Goal: Information Seeking & Learning: Learn about a topic

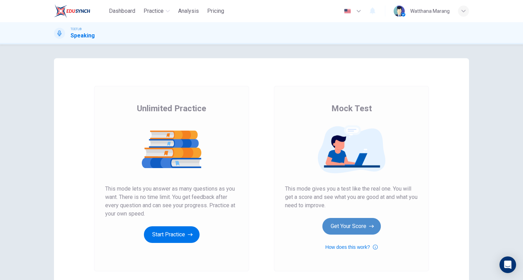
click at [360, 227] on button "Get Your Score" at bounding box center [352, 226] width 58 height 17
click at [343, 231] on button "Get Your Score" at bounding box center [352, 226] width 58 height 17
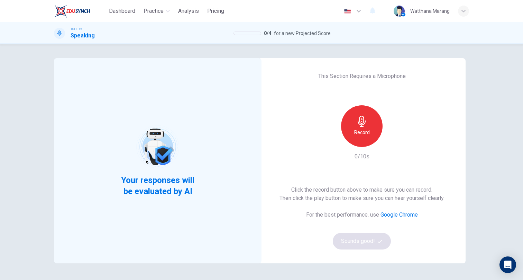
click at [356, 141] on div "Record" at bounding box center [362, 126] width 42 height 42
click at [356, 141] on div "Stop" at bounding box center [362, 126] width 42 height 42
click at [362, 245] on button "Sounds good!" at bounding box center [362, 241] width 58 height 17
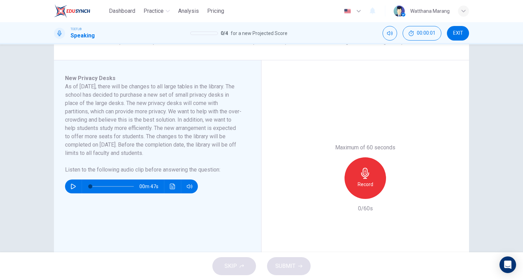
scroll to position [70, 0]
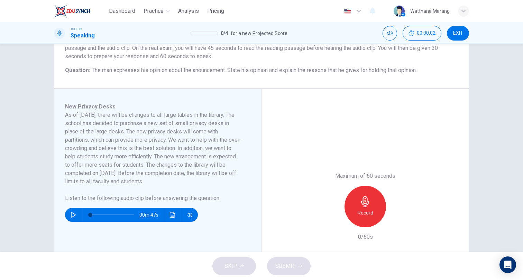
click at [74, 215] on icon "button" at bounding box center [74, 215] width 6 height 6
click at [74, 215] on button "button" at bounding box center [73, 215] width 11 height 14
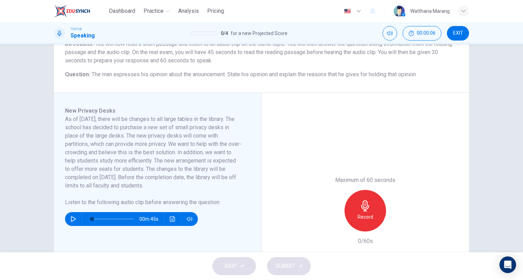
scroll to position [59, 0]
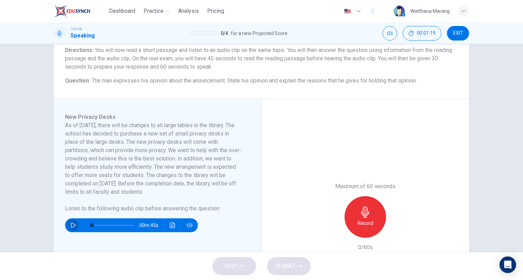
click at [72, 221] on button "button" at bounding box center [73, 225] width 11 height 14
click at [170, 224] on icon "Click to see the audio transcription" at bounding box center [173, 225] width 6 height 6
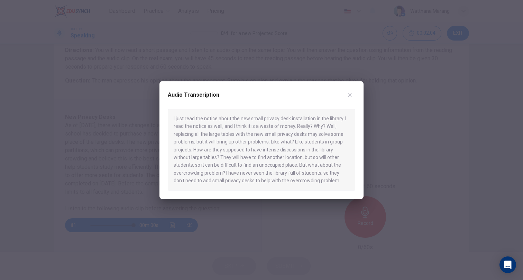
type input "0"
click at [349, 95] on icon "button" at bounding box center [350, 95] width 6 height 6
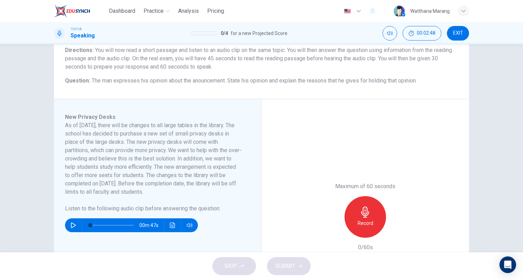
drag, startPoint x: 97, startPoint y: 79, endPoint x: 164, endPoint y: 79, distance: 66.8
click at [163, 79] on span "The man expresses his opinion about the anouncement. State his opinion and expl…" at bounding box center [254, 80] width 325 height 7
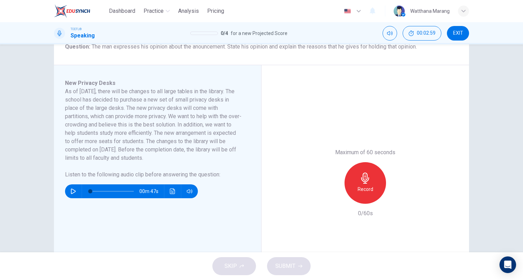
scroll to position [73, 0]
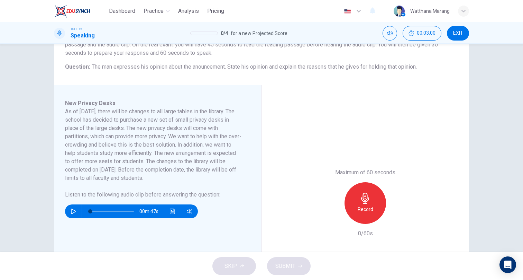
click at [365, 203] on icon "button" at bounding box center [365, 197] width 11 height 11
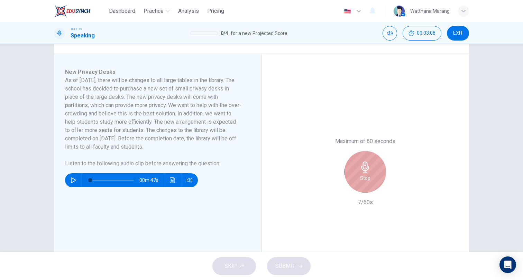
click at [365, 173] on div "Stop" at bounding box center [366, 172] width 42 height 42
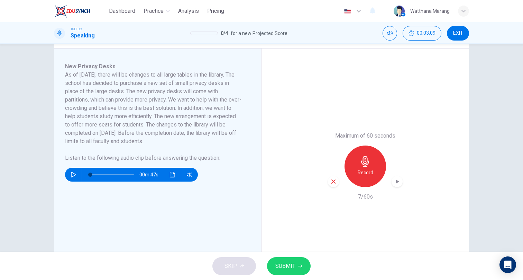
click at [333, 182] on icon "button" at bounding box center [334, 181] width 4 height 4
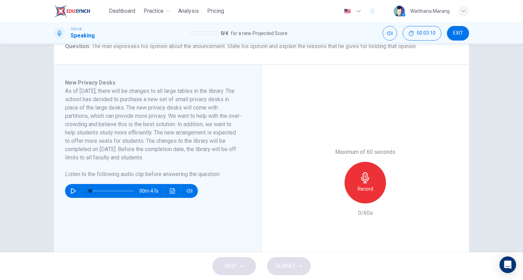
scroll to position [92, 0]
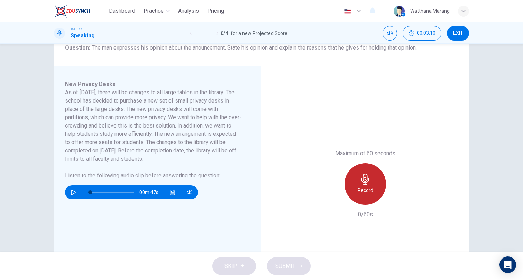
click at [366, 194] on div "Record" at bounding box center [366, 184] width 42 height 42
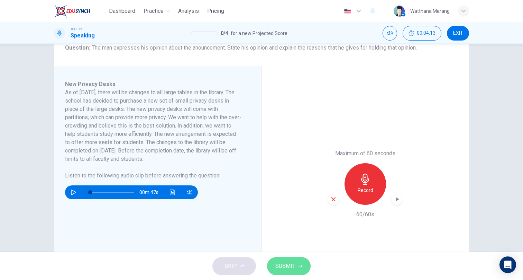
click at [296, 259] on button "SUBMIT" at bounding box center [289, 266] width 44 height 18
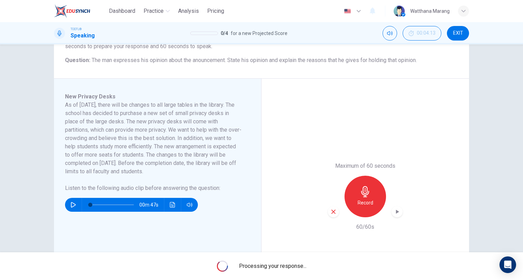
scroll to position [83, 0]
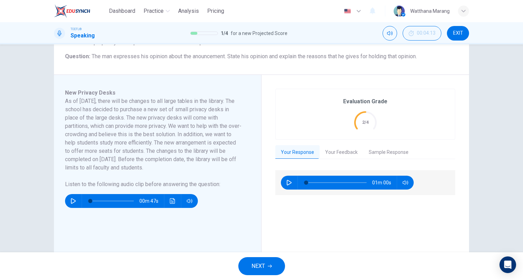
click at [335, 159] on div "Your Response Your Feedback Sample Response" at bounding box center [365, 152] width 180 height 14
click at [336, 154] on button "Your Feedback" at bounding box center [342, 152] width 44 height 15
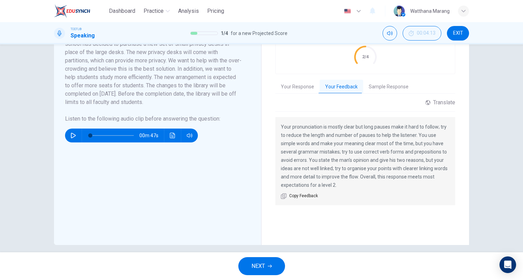
scroll to position [155, 0]
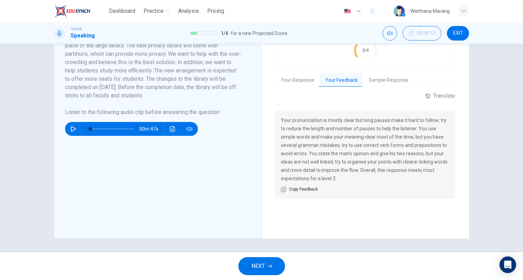
drag, startPoint x: 335, startPoint y: 122, endPoint x: 374, endPoint y: 120, distance: 39.9
click at [374, 120] on p "Your pronunciation is mostly clear but long pauses make it hard to follow; try …" at bounding box center [365, 149] width 169 height 66
drag, startPoint x: 388, startPoint y: 123, endPoint x: 413, endPoint y: 121, distance: 25.7
click at [410, 121] on p "Your pronunciation is mostly clear but long pauses make it hard to follow; try …" at bounding box center [365, 149] width 169 height 66
drag, startPoint x: 420, startPoint y: 121, endPoint x: 443, endPoint y: 121, distance: 23.2
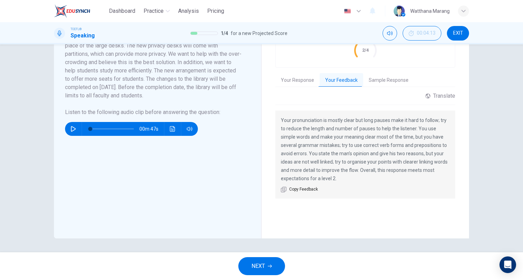
click at [443, 121] on p "Your pronunciation is mostly clear but long pauses make it hard to follow; try …" at bounding box center [365, 149] width 169 height 66
drag, startPoint x: 288, startPoint y: 128, endPoint x: 322, endPoint y: 128, distance: 33.9
click at [322, 128] on p "Your pronunciation is mostly clear but long pauses make it hard to follow; try …" at bounding box center [365, 149] width 169 height 66
drag, startPoint x: 338, startPoint y: 130, endPoint x: 363, endPoint y: 130, distance: 24.9
click at [363, 130] on p "Your pronunciation is mostly clear but long pauses make it hard to follow; try …" at bounding box center [365, 149] width 169 height 66
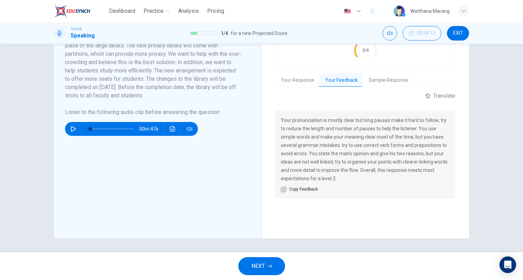
drag, startPoint x: 377, startPoint y: 130, endPoint x: 399, endPoint y: 130, distance: 22.1
click at [398, 130] on p "Your pronunciation is mostly clear but long pauses make it hard to follow; try …" at bounding box center [365, 149] width 169 height 66
drag, startPoint x: 422, startPoint y: 129, endPoint x: 291, endPoint y: 138, distance: 131.2
click at [291, 138] on p "Your pronunciation is mostly clear but long pauses make it hard to follow; try …" at bounding box center [365, 149] width 169 height 66
drag, startPoint x: 302, startPoint y: 142, endPoint x: 326, endPoint y: 138, distance: 24.5
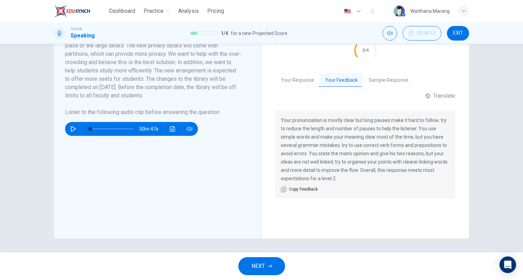
click at [326, 138] on p "Your pronunciation is mostly clear but long pauses make it hard to follow; try …" at bounding box center [365, 149] width 169 height 66
drag, startPoint x: 365, startPoint y: 139, endPoint x: 388, endPoint y: 139, distance: 22.5
click at [384, 139] on p "Your pronunciation is mostly clear but long pauses make it hard to follow; try …" at bounding box center [365, 149] width 169 height 66
drag, startPoint x: 404, startPoint y: 139, endPoint x: 301, endPoint y: 153, distance: 103.7
click at [302, 154] on p "Your pronunciation is mostly clear but long pauses make it hard to follow; try …" at bounding box center [365, 149] width 169 height 66
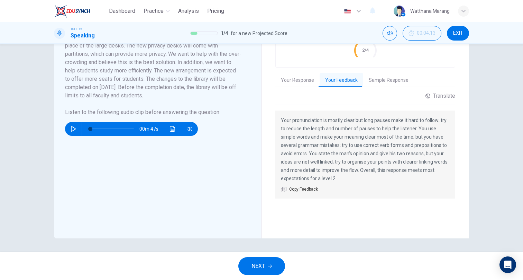
drag, startPoint x: 305, startPoint y: 148, endPoint x: 322, endPoint y: 147, distance: 17.0
click at [322, 147] on p "Your pronunciation is mostly clear but long pauses make it hard to follow; try …" at bounding box center [365, 149] width 169 height 66
click at [381, 80] on button "Sample Response" at bounding box center [388, 80] width 51 height 15
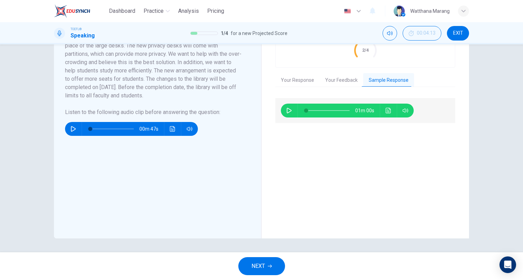
click at [288, 113] on icon "button" at bounding box center [290, 111] width 6 height 6
click at [391, 110] on button "Click to see the audio transcription" at bounding box center [388, 110] width 11 height 14
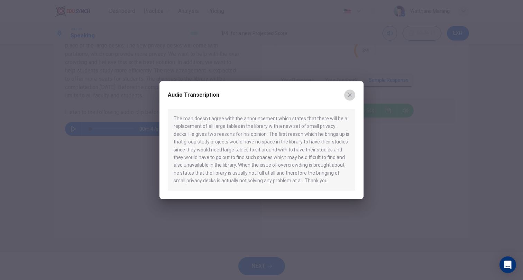
click at [354, 95] on button "button" at bounding box center [349, 94] width 11 height 11
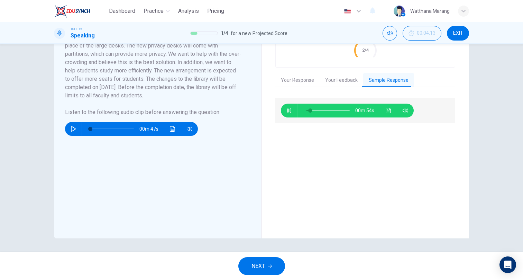
type input "12"
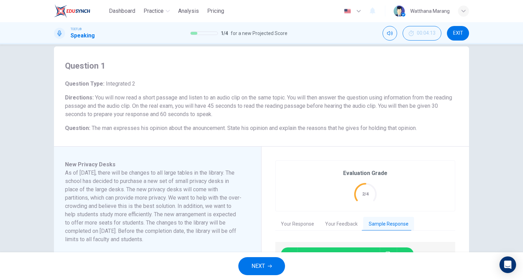
click at [266, 264] on button "NEXT" at bounding box center [261, 266] width 47 height 18
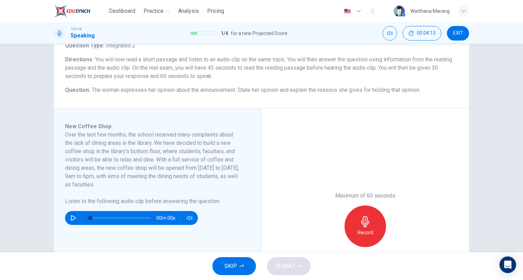
scroll to position [51, 0]
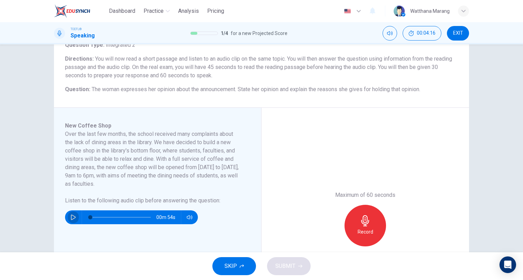
click at [75, 215] on button "button" at bounding box center [73, 217] width 11 height 14
type input "0"
click at [373, 216] on div "Record" at bounding box center [366, 226] width 42 height 42
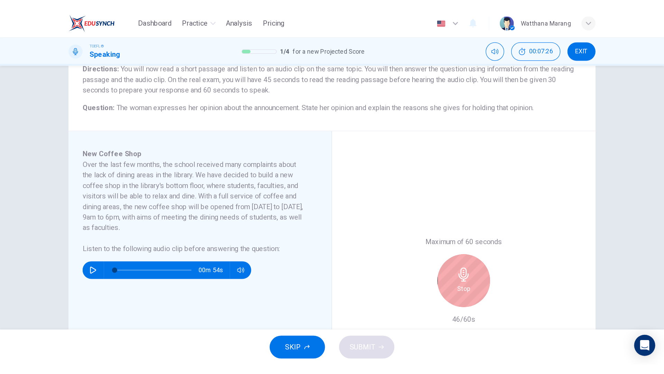
scroll to position [102, 0]
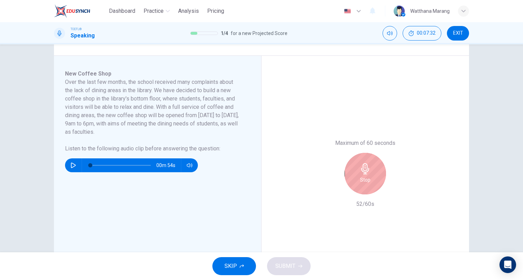
click at [373, 174] on div "Stop" at bounding box center [366, 174] width 42 height 42
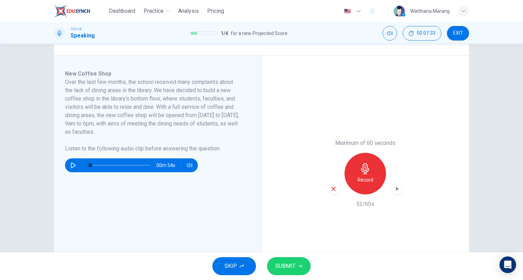
click at [331, 190] on icon "button" at bounding box center [334, 189] width 6 height 6
click at [364, 172] on icon "button" at bounding box center [365, 168] width 8 height 11
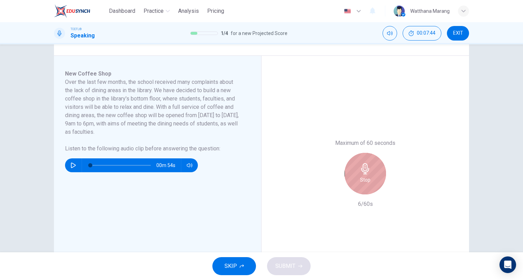
click at [364, 172] on icon "button" at bounding box center [365, 168] width 8 height 11
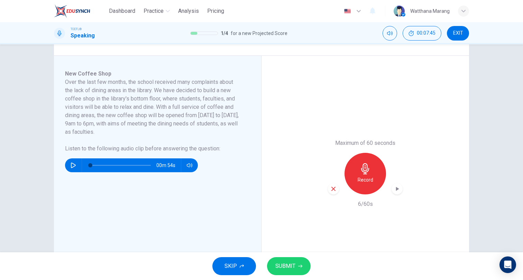
click at [331, 188] on icon "button" at bounding box center [334, 189] width 6 height 6
click at [359, 180] on h6 "Record" at bounding box center [366, 179] width 16 height 8
click at [286, 269] on span "SUBMIT" at bounding box center [285, 266] width 20 height 10
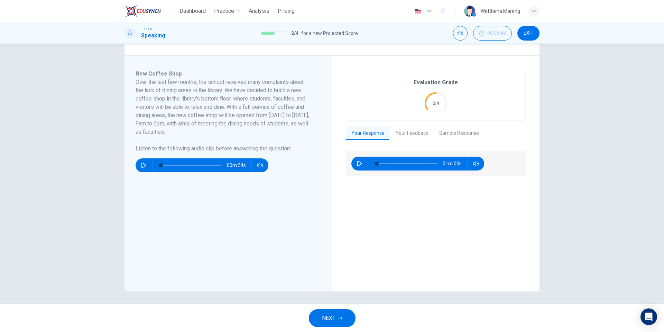
click at [415, 130] on button "Your Feedback" at bounding box center [412, 133] width 44 height 15
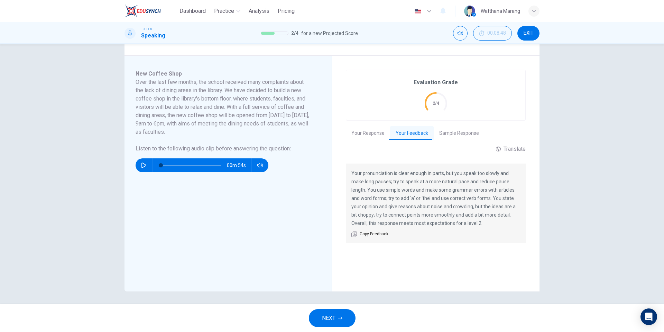
drag, startPoint x: 369, startPoint y: 174, endPoint x: 424, endPoint y: 178, distance: 54.4
click at [424, 178] on p "Your pronunciation is clear enough in parts, but you speak too slowly and make …" at bounding box center [436, 198] width 169 height 58
drag, startPoint x: 352, startPoint y: 183, endPoint x: 382, endPoint y: 184, distance: 29.5
click at [381, 185] on p "Your pronunciation is clear enough in parts, but you speak too slowly and make …" at bounding box center [436, 198] width 169 height 58
drag, startPoint x: 434, startPoint y: 192, endPoint x: 447, endPoint y: 191, distance: 12.8
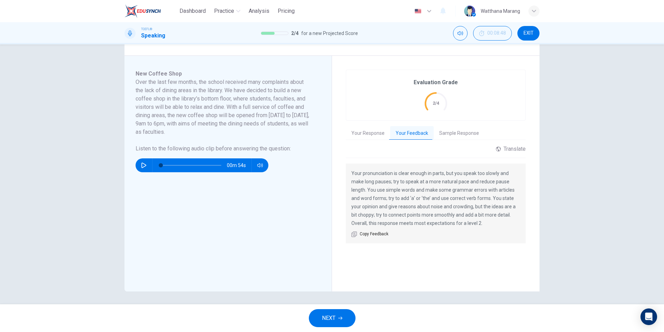
click at [447, 191] on p "Your pronunciation is clear enough in parts, but you speak too slowly and make …" at bounding box center [436, 198] width 169 height 58
click at [503, 193] on p "Your pronunciation is clear enough in parts, but you speak too slowly and make …" at bounding box center [436, 198] width 169 height 58
drag, startPoint x: 372, startPoint y: 199, endPoint x: 417, endPoint y: 200, distance: 45.0
click at [413, 200] on p "Your pronunciation is clear enough in parts, but you speak too slowly and make …" at bounding box center [436, 198] width 169 height 58
click at [430, 201] on p "Your pronunciation is clear enough in parts, but you speak too slowly and make …" at bounding box center [436, 198] width 169 height 58
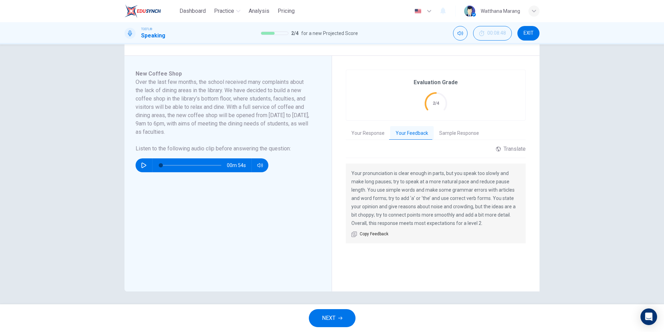
drag, startPoint x: 435, startPoint y: 137, endPoint x: 442, endPoint y: 137, distance: 7.3
click at [435, 137] on button "Sample Response" at bounding box center [459, 133] width 51 height 15
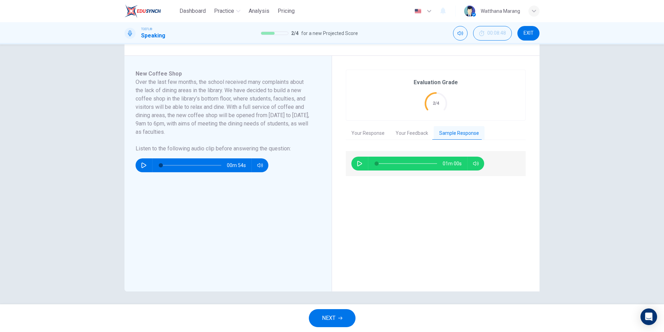
click at [387, 135] on div "Your Response Your Feedback Sample Response" at bounding box center [436, 133] width 180 height 15
click at [365, 130] on button "Your Response" at bounding box center [368, 133] width 44 height 15
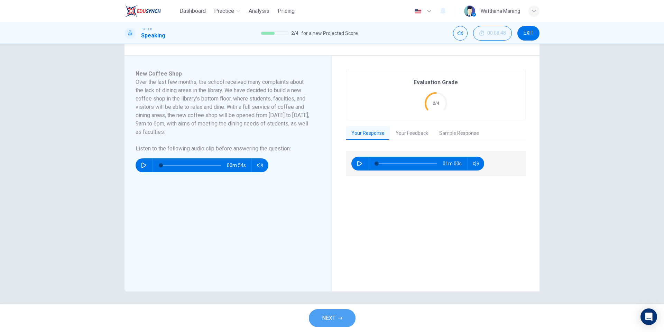
click at [317, 279] on button "NEXT" at bounding box center [332, 318] width 47 height 18
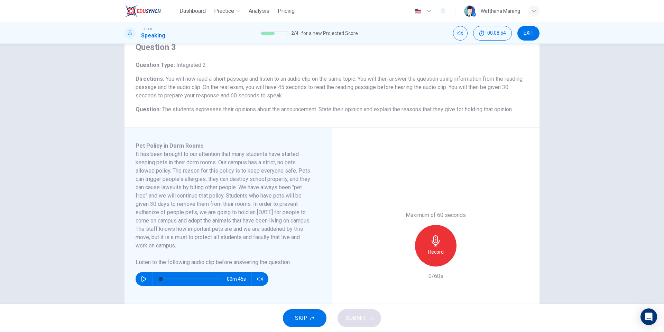
scroll to position [0, 0]
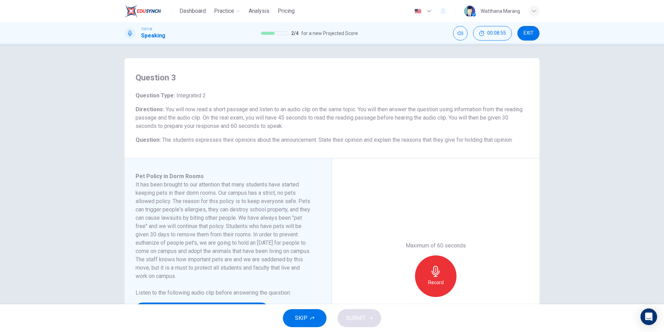
click at [523, 37] on button "EXIT" at bounding box center [529, 33] width 22 height 15
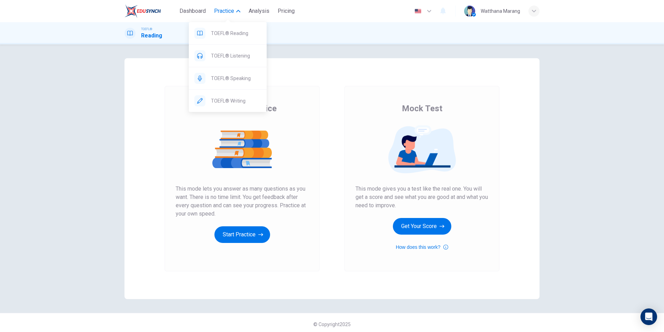
click at [228, 8] on span "Practice" at bounding box center [224, 11] width 20 height 8
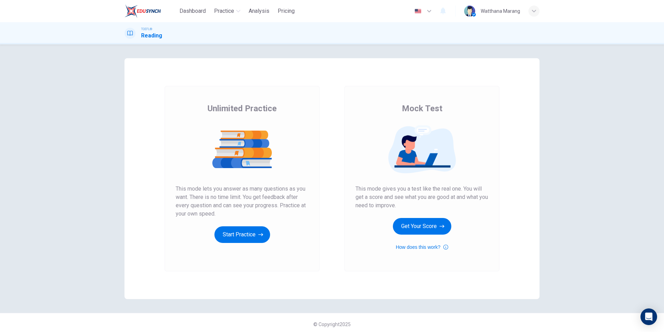
click at [293, 176] on div "Unlimited Practice This mode lets you answer as many questions as you want. The…" at bounding box center [242, 173] width 133 height 140
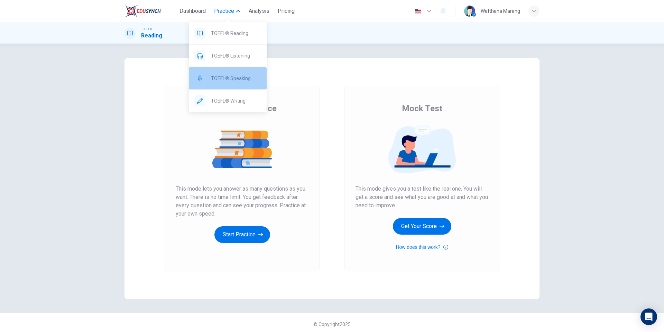
click at [233, 84] on div "TOEFL® Speaking" at bounding box center [228, 78] width 78 height 22
click at [233, 82] on div "TOEFL® Speaking" at bounding box center [228, 78] width 78 height 22
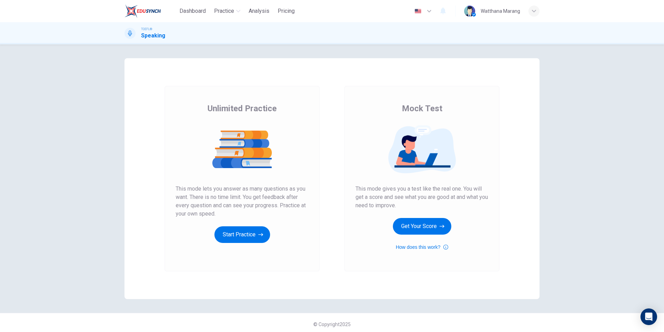
click at [156, 11] on img at bounding box center [143, 11] width 36 height 14
click at [238, 242] on button "Start Practice" at bounding box center [243, 234] width 56 height 17
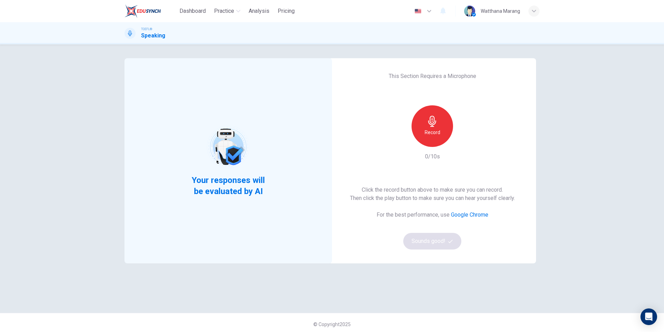
click at [427, 136] on h6 "Record" at bounding box center [433, 132] width 16 height 8
click at [428, 123] on icon "button" at bounding box center [432, 121] width 8 height 11
click at [440, 242] on button "Sounds good!" at bounding box center [433, 241] width 58 height 17
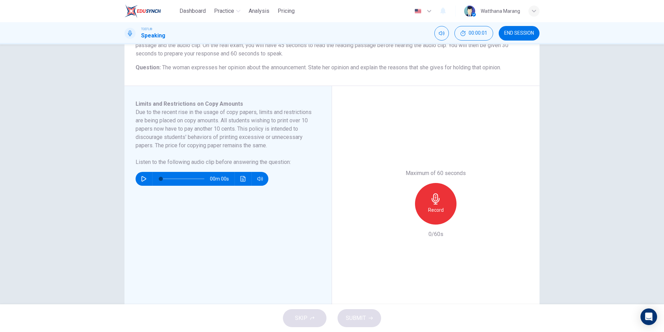
scroll to position [101, 0]
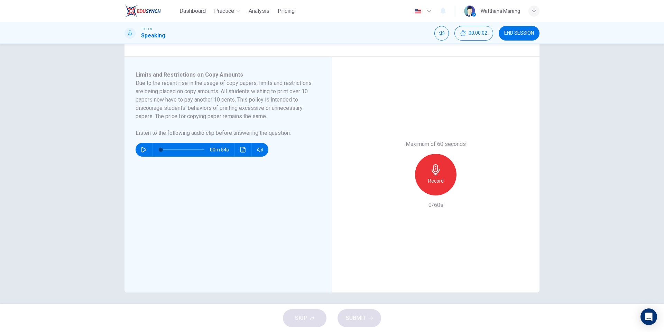
click at [147, 9] on img at bounding box center [143, 11] width 36 height 14
